Goal: Task Accomplishment & Management: Manage account settings

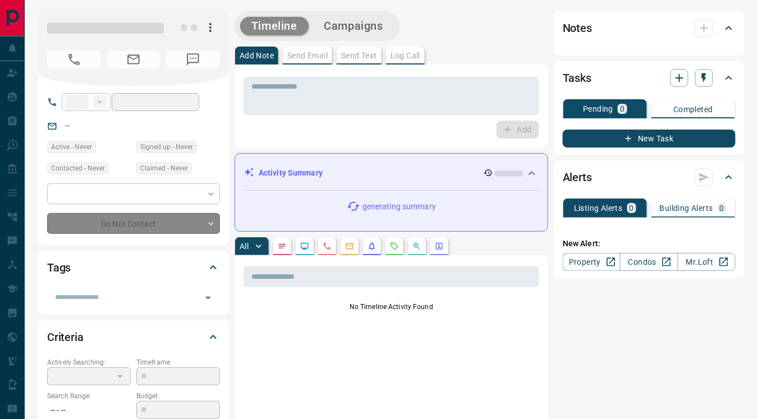
type input "**"
type input "**********"
type input "**"
type input "*"
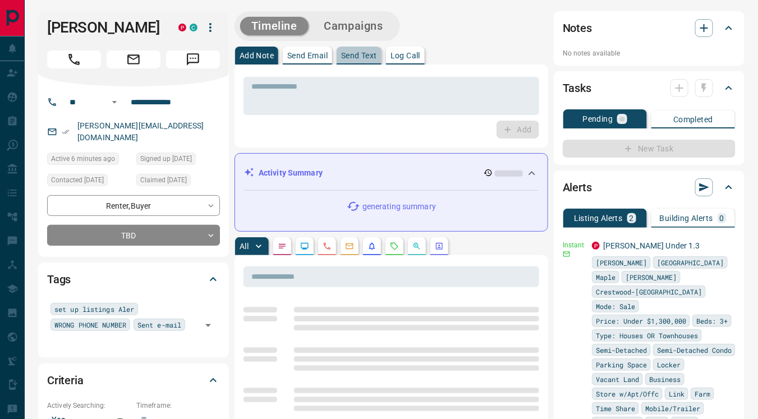
click at [361, 54] on p "Send Text" at bounding box center [359, 56] width 36 height 8
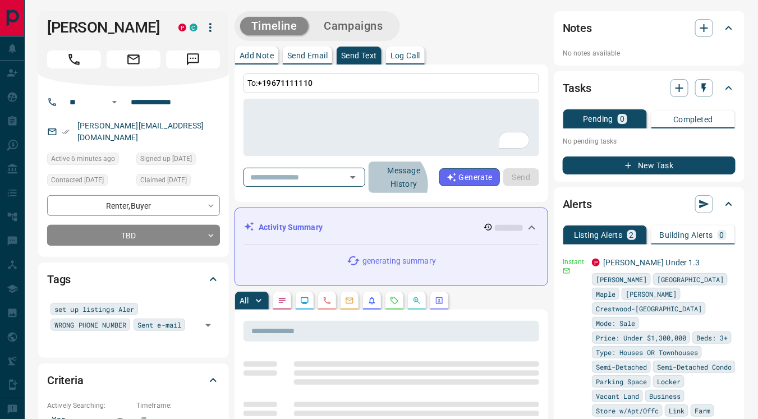
click at [409, 184] on button "Message History" at bounding box center [403, 177] width 71 height 31
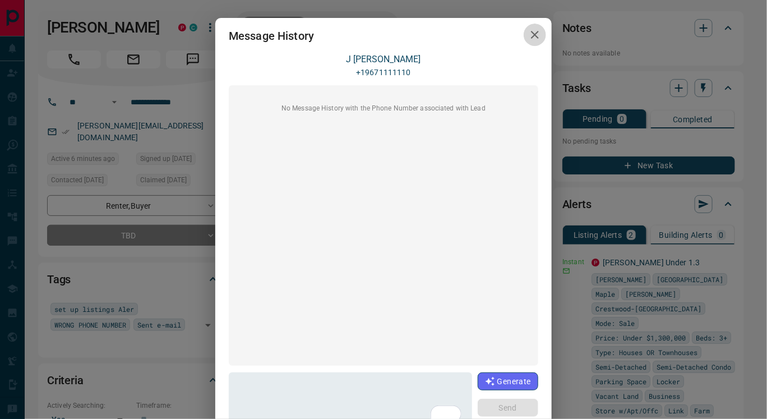
click at [530, 30] on icon "button" at bounding box center [534, 34] width 13 height 13
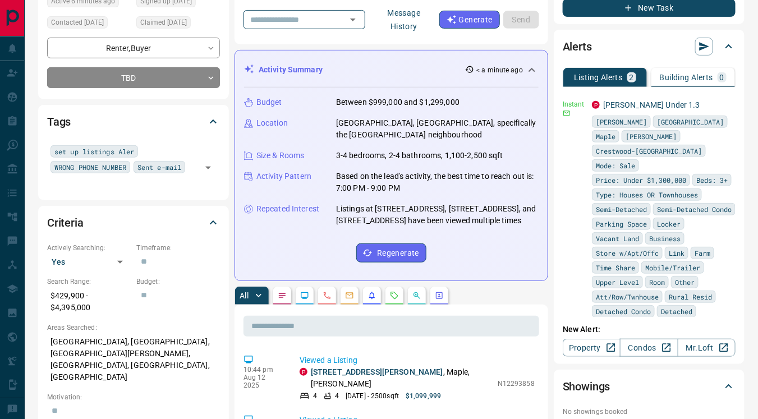
scroll to position [153, 0]
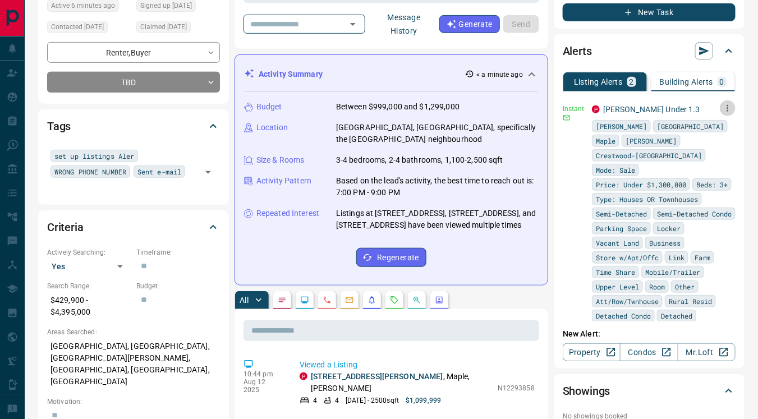
click at [727, 107] on icon "button" at bounding box center [728, 108] width 2 height 7
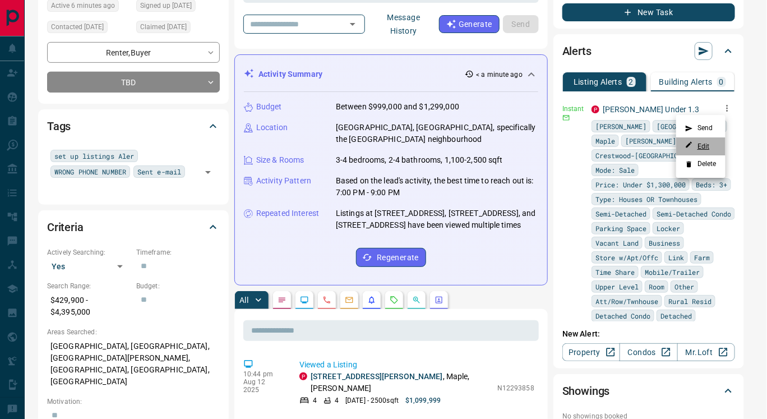
click at [710, 142] on link "Edit" at bounding box center [697, 146] width 25 height 11
click at [150, 68] on div at bounding box center [383, 209] width 767 height 419
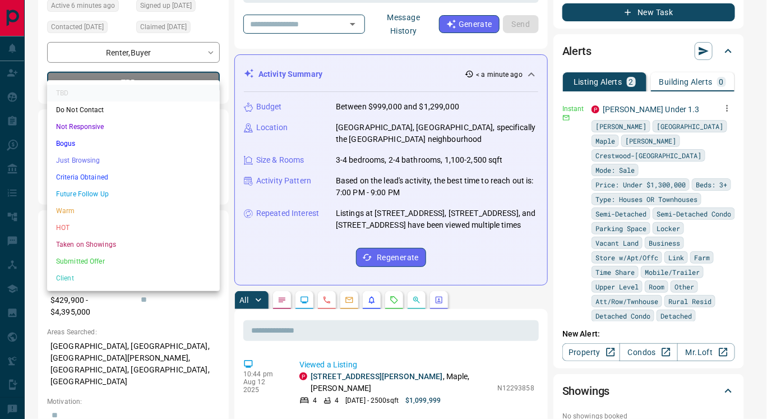
click at [127, 196] on li "Future Follow Up" at bounding box center [133, 194] width 173 height 17
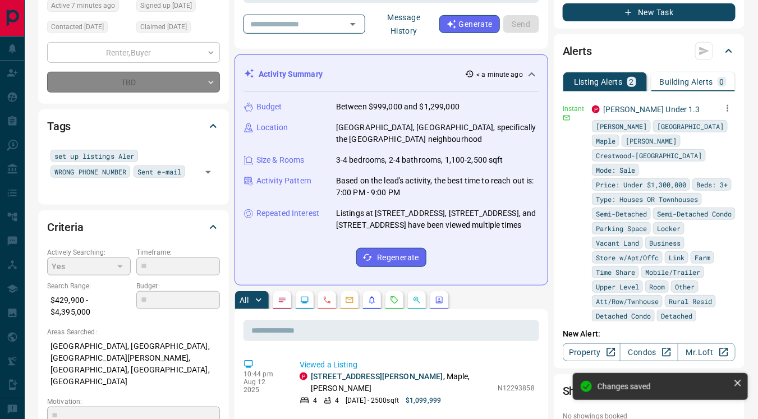
type input "*"
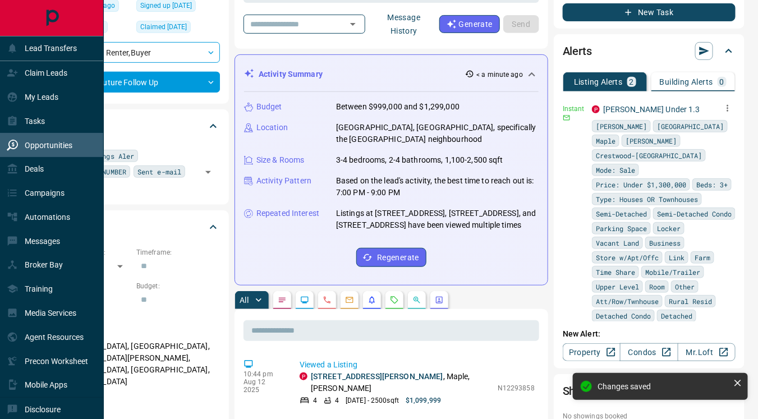
click at [37, 143] on p "Opportunities" at bounding box center [49, 145] width 48 height 9
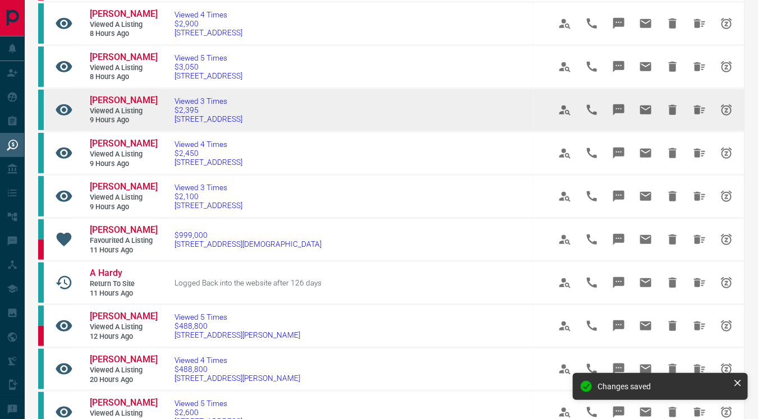
scroll to position [283, 0]
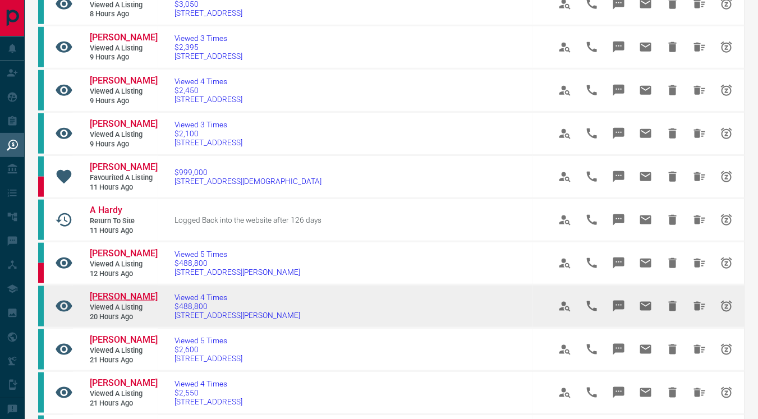
click at [130, 291] on span "[PERSON_NAME]" at bounding box center [124, 296] width 68 height 11
